Goal: Information Seeking & Learning: Find specific fact

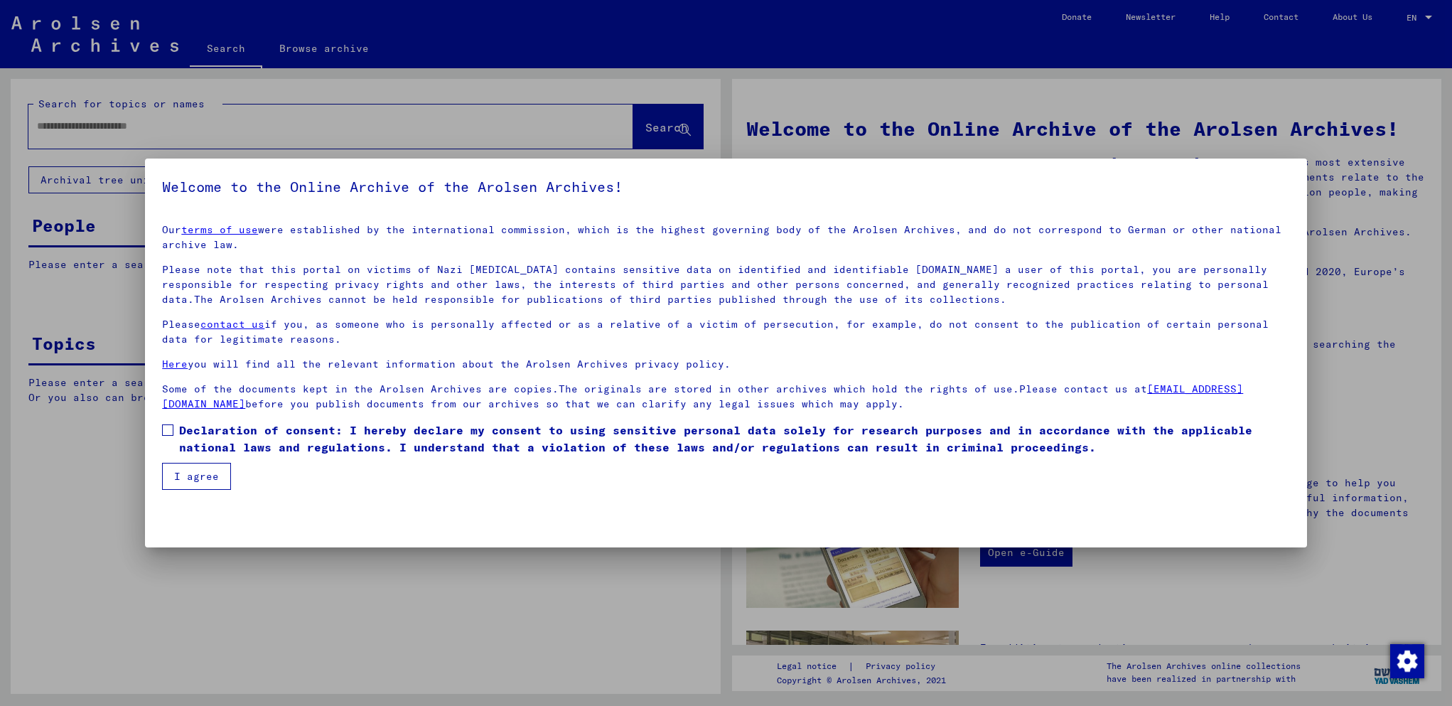
click at [523, 123] on div at bounding box center [726, 353] width 1452 height 706
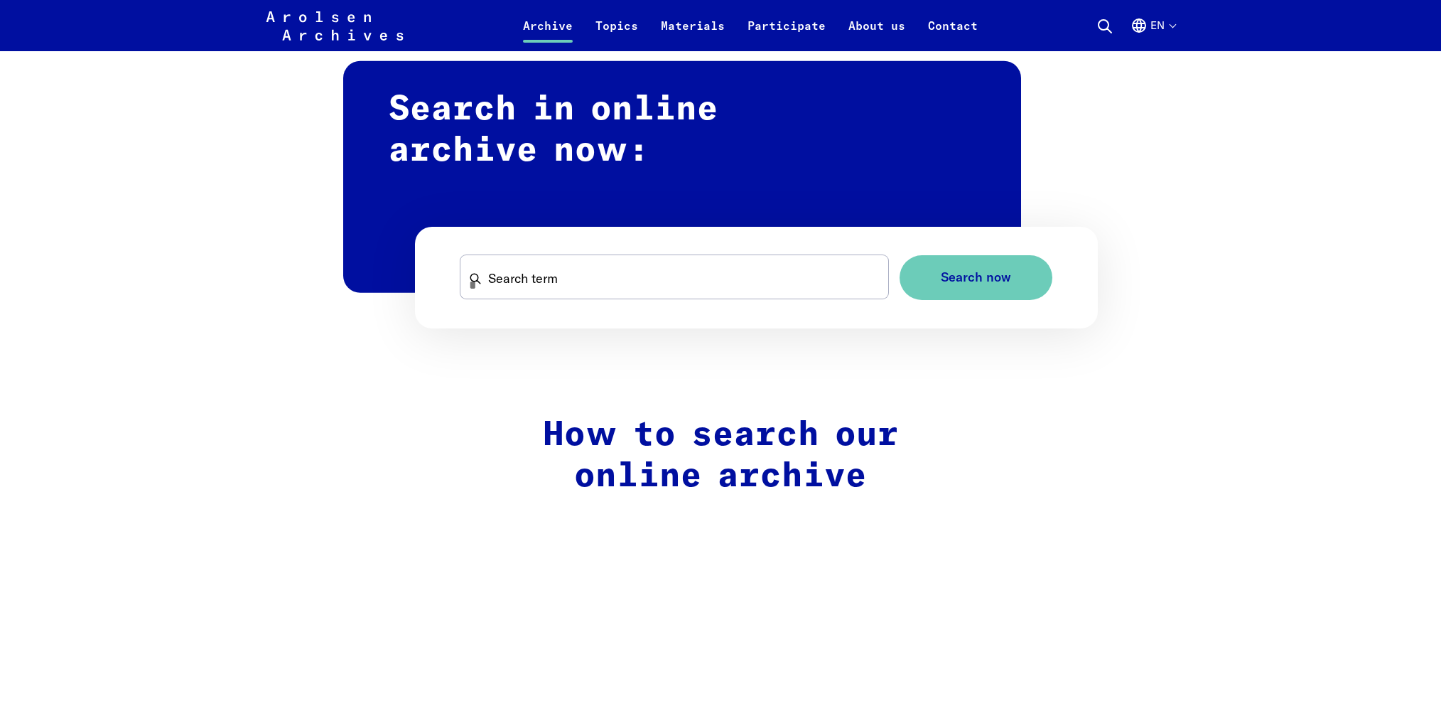
scroll to position [885, 0]
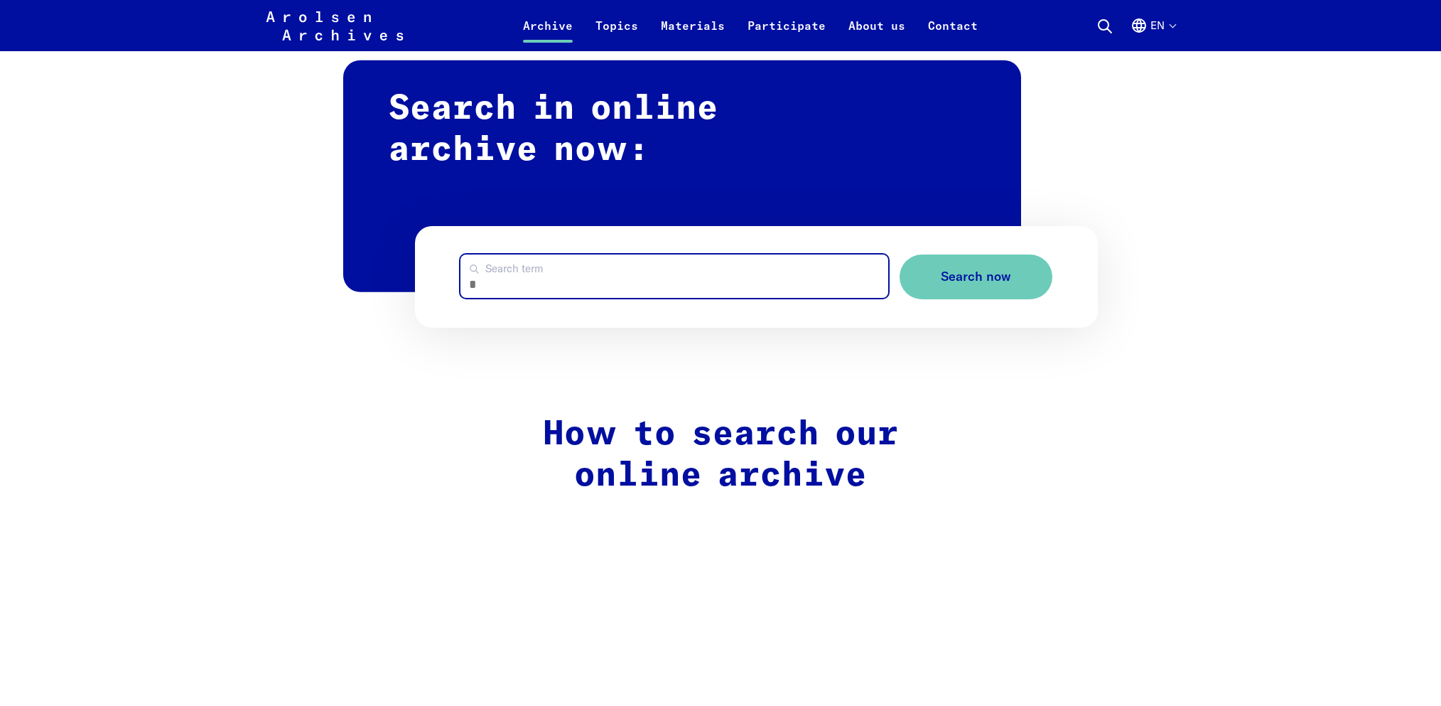
click at [610, 279] on input "Search term" at bounding box center [674, 275] width 428 height 43
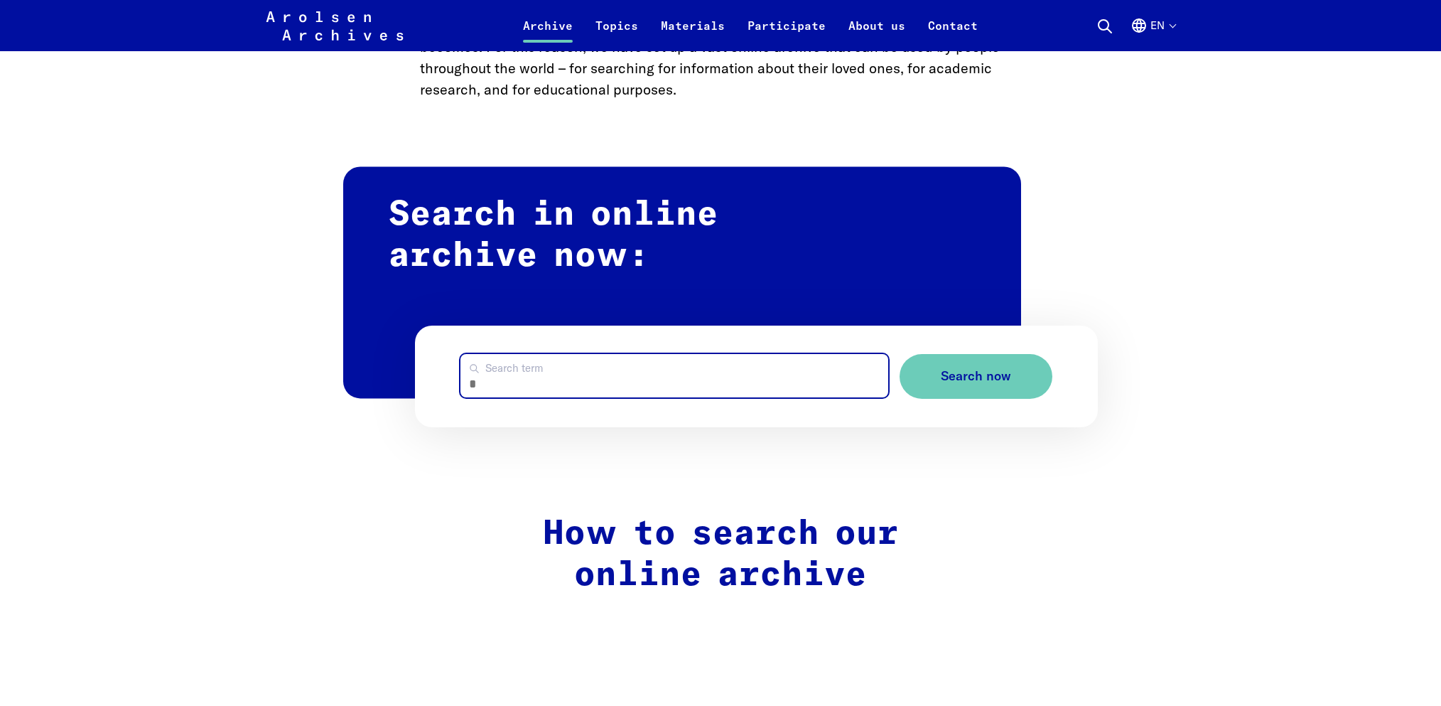
scroll to position [687, 0]
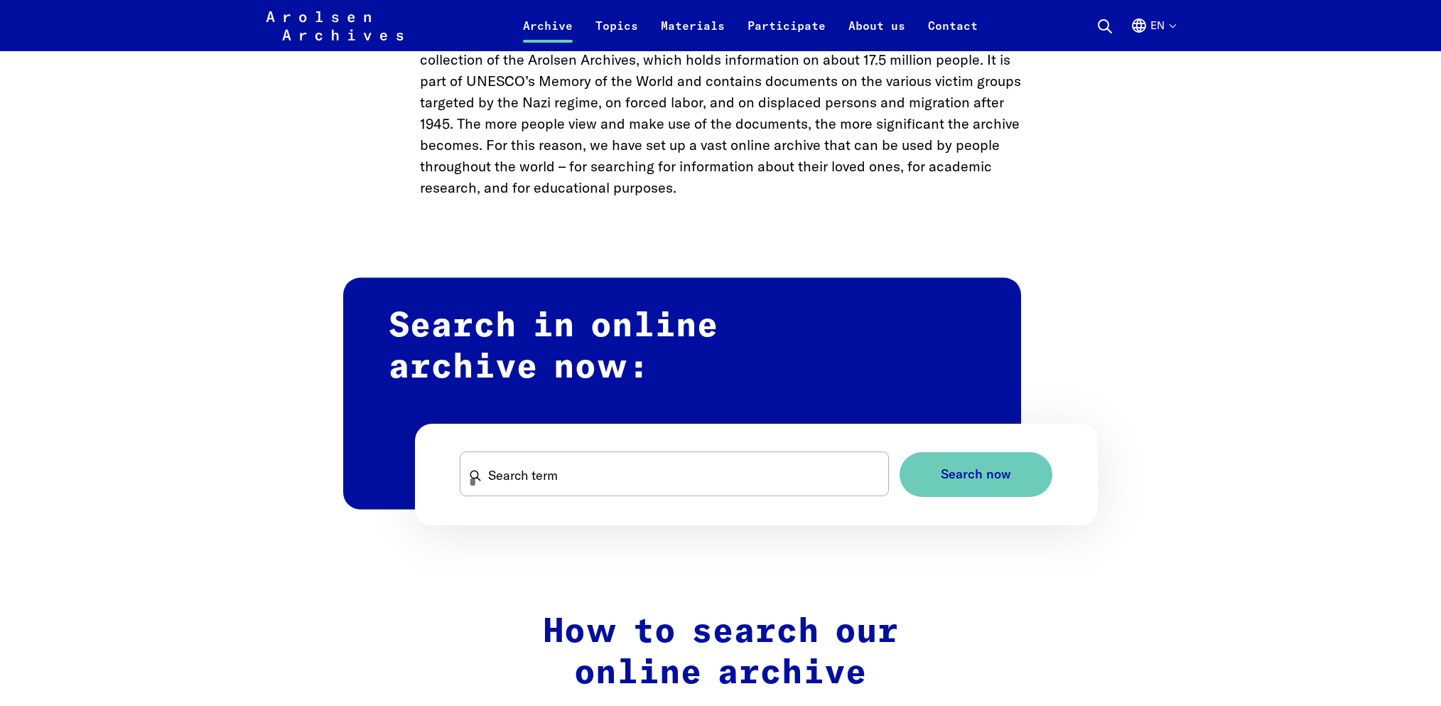
click at [600, 498] on form "Search term Search now" at bounding box center [756, 474] width 683 height 102
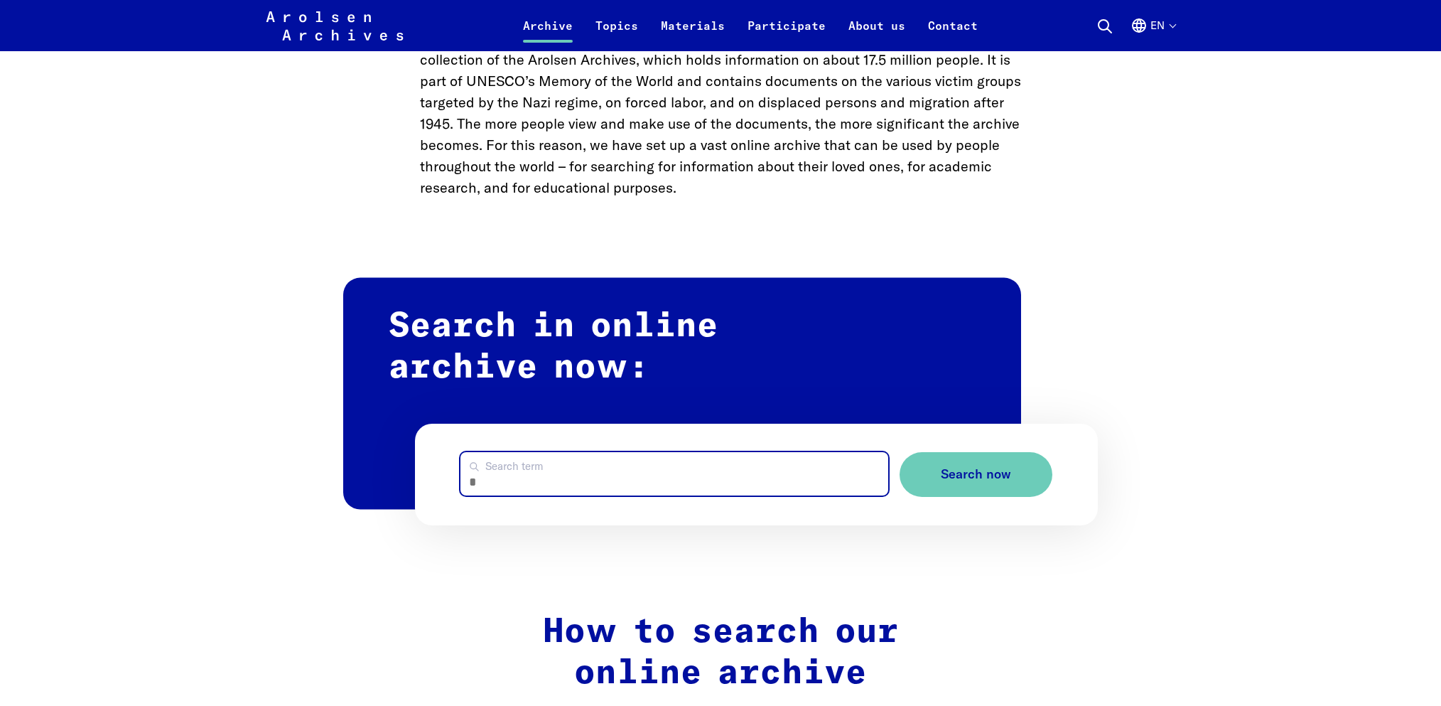
click at [612, 477] on input "Search term" at bounding box center [674, 473] width 428 height 43
type input "**********"
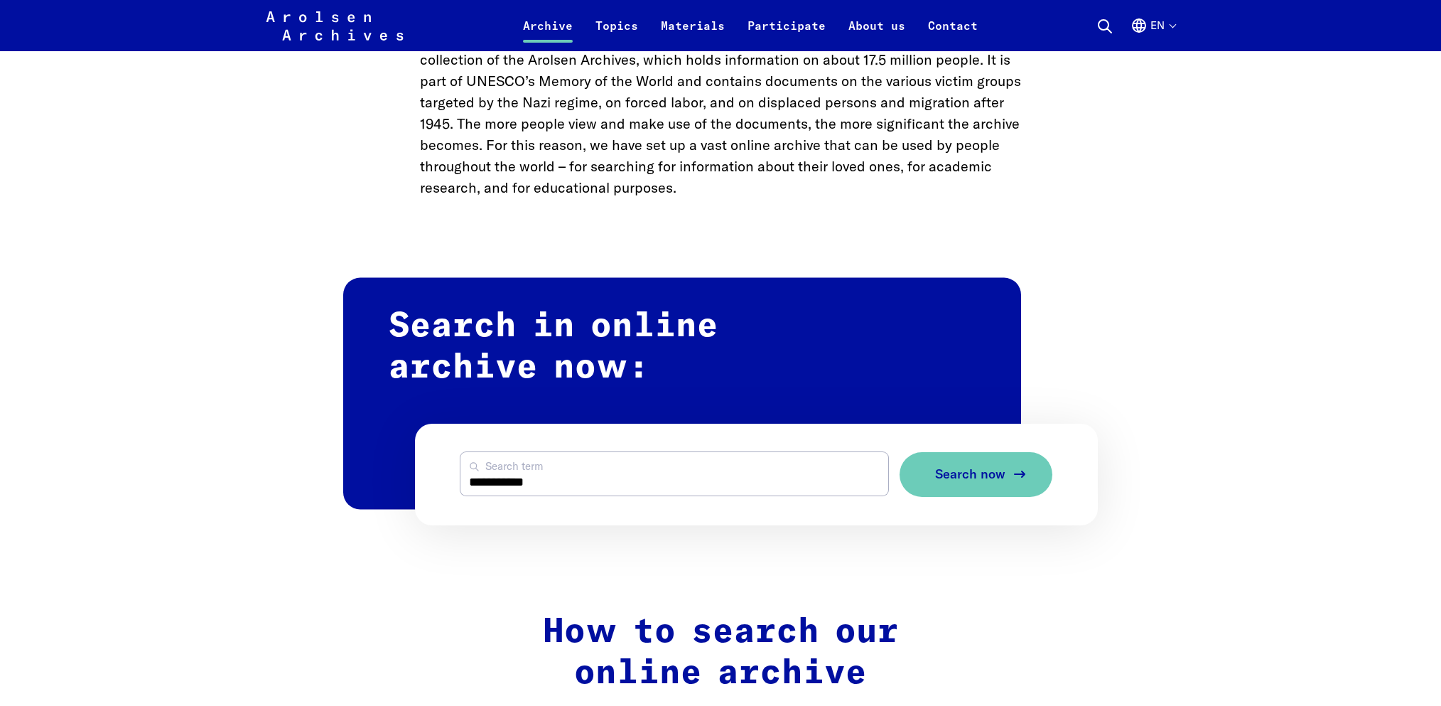
click at [964, 468] on span "Search now" at bounding box center [970, 474] width 70 height 15
